Goal: Task Accomplishment & Management: Use online tool/utility

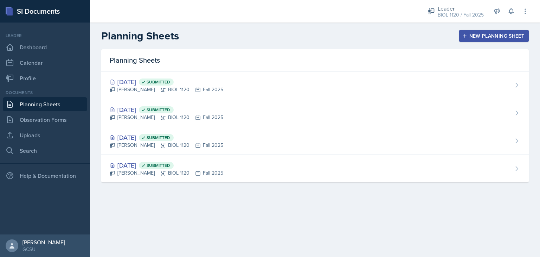
click at [481, 38] on div "New Planning Sheet" at bounding box center [494, 36] width 61 height 6
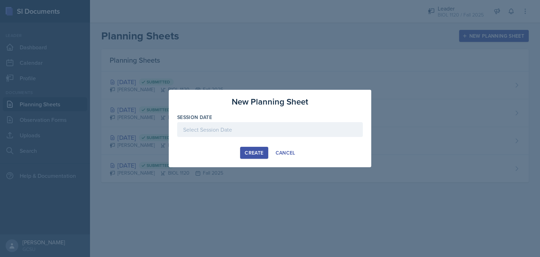
click at [280, 133] on div at bounding box center [270, 129] width 186 height 15
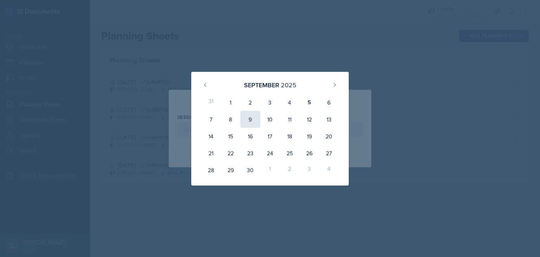
click at [249, 119] on div "9" at bounding box center [251, 119] width 20 height 17
type input "[DATE]"
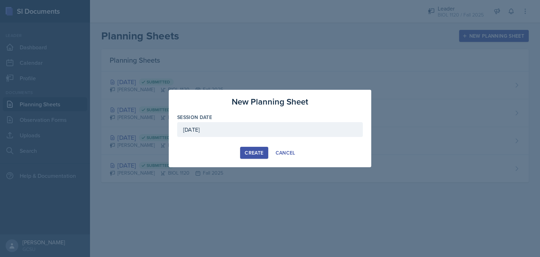
click at [252, 152] on div "Create" at bounding box center [254, 153] width 19 height 6
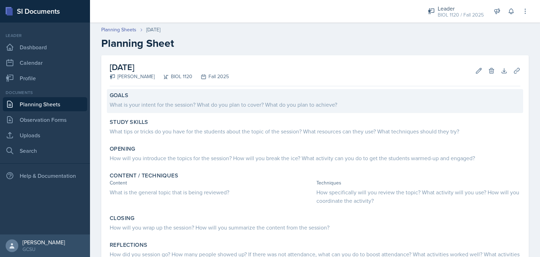
click at [248, 106] on div "What is your intent for the session? What do you plan to cover? What do you pla…" at bounding box center [315, 104] width 411 height 8
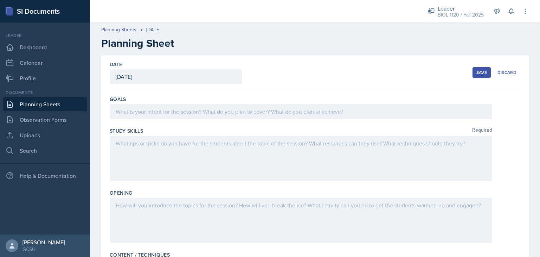
click at [248, 106] on div at bounding box center [301, 111] width 383 height 15
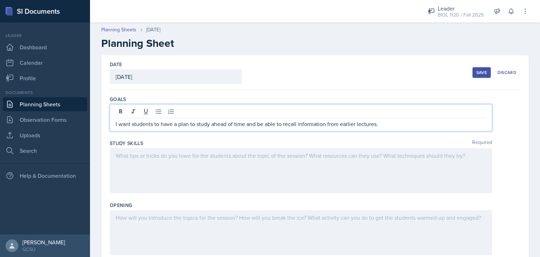
click at [279, 66] on div "Date [DATE] [DATE] 31 1 2 3 4 5 6 7 8 9 10 11 12 13 14 15 16 17 18 19 20 21 22 …" at bounding box center [315, 72] width 411 height 35
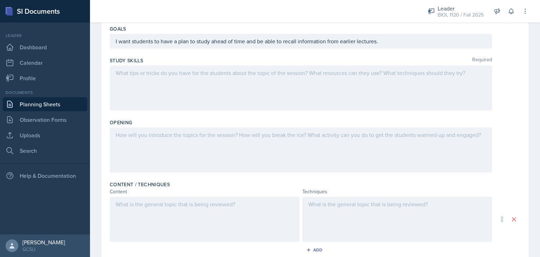
scroll to position [83, 0]
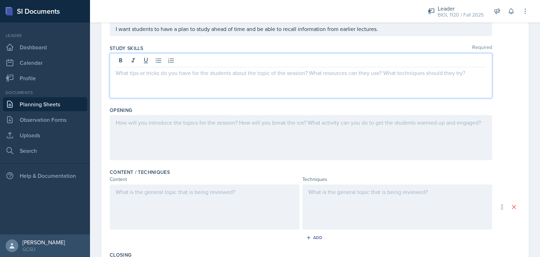
click at [273, 73] on p at bounding box center [301, 73] width 371 height 8
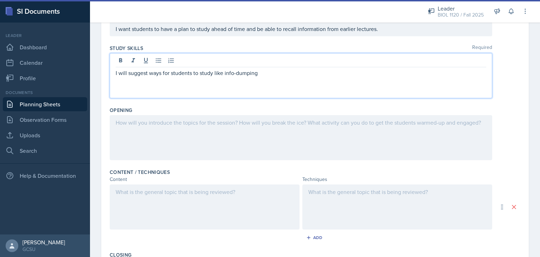
click at [216, 74] on p "I will suggest ways for students to study like info-dumping" at bounding box center [301, 73] width 371 height 8
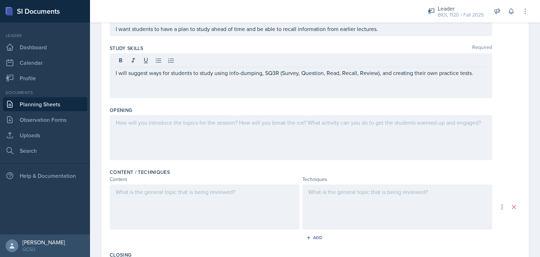
click at [506, 119] on div at bounding box center [315, 137] width 411 height 45
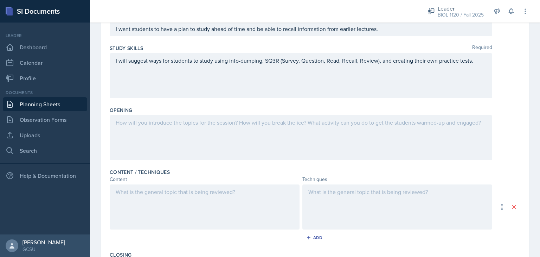
click at [427, 129] on div at bounding box center [301, 137] width 383 height 45
